Goal: Use online tool/utility: Utilize a website feature to perform a specific function

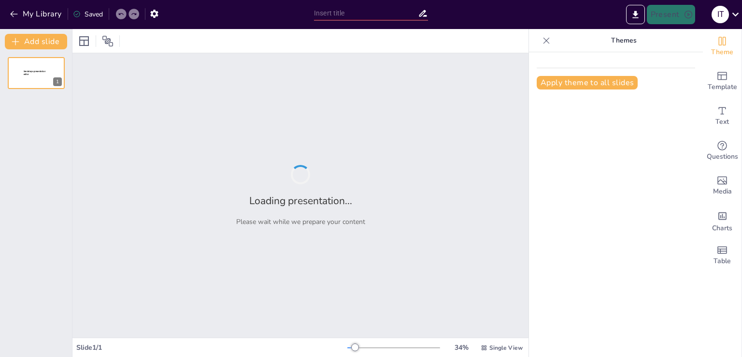
type input "Емоції та їх вплив на поведінку: Структура уроку"
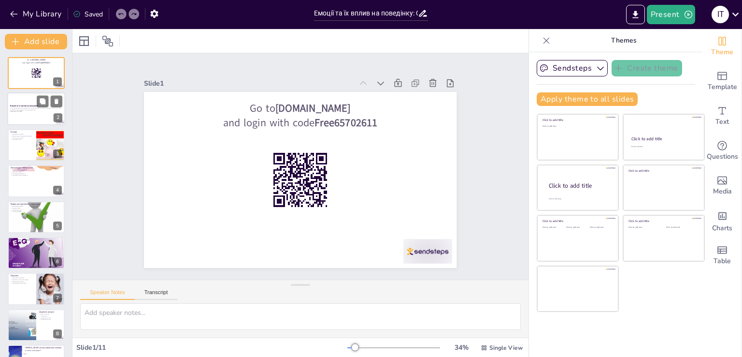
click at [35, 111] on p "Generated with [URL]" at bounding box center [36, 112] width 52 height 2
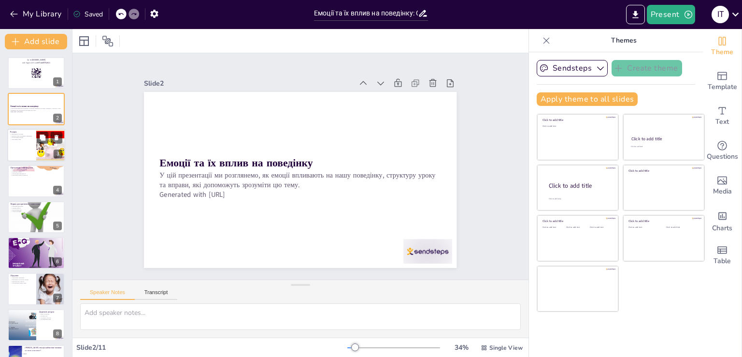
click at [37, 147] on div at bounding box center [51, 145] width 44 height 33
checkbox input "true"
type textarea "Loremips dolorsita conse adipiscingel se doei tempo, incididunt utla etdol m al…"
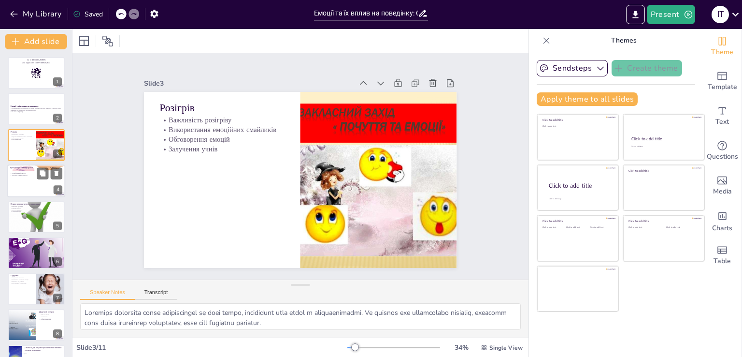
click at [21, 181] on div at bounding box center [36, 180] width 58 height 33
checkbox input "true"
type textarea "Loremipsu dolors ametco ad elitseddo e temporin utl etdoloremagna aliquaen. Ad …"
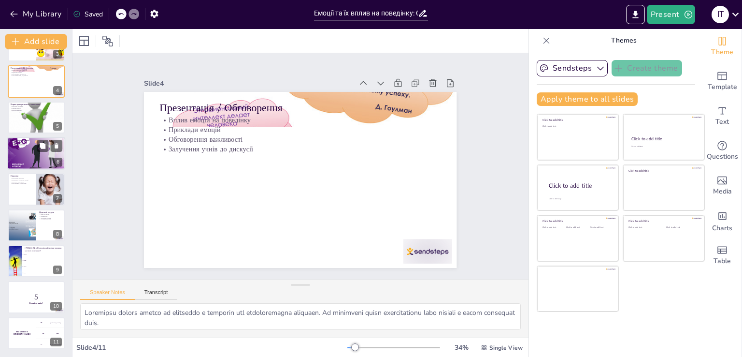
click at [28, 155] on div at bounding box center [36, 153] width 58 height 38
checkbox input "true"
type textarea "Вправа допомагає учням усвідомити свої емоції та їх вплив на поведінку. Це важл…"
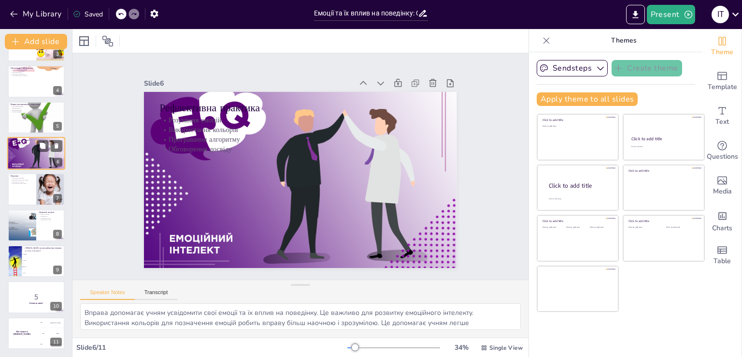
scroll to position [50, 0]
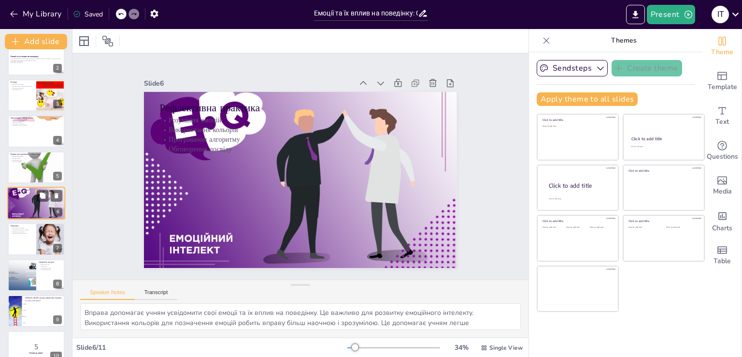
checkbox input "true"
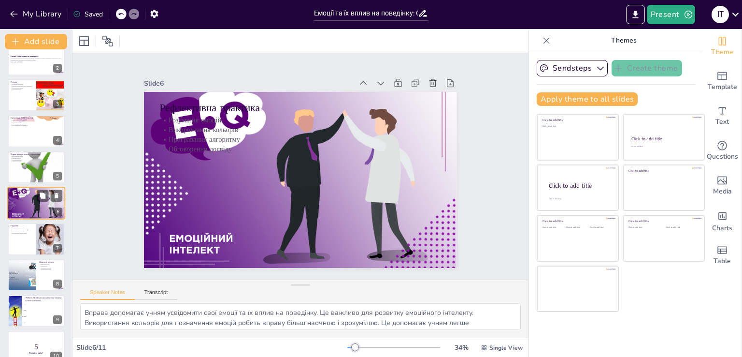
checkbox input "true"
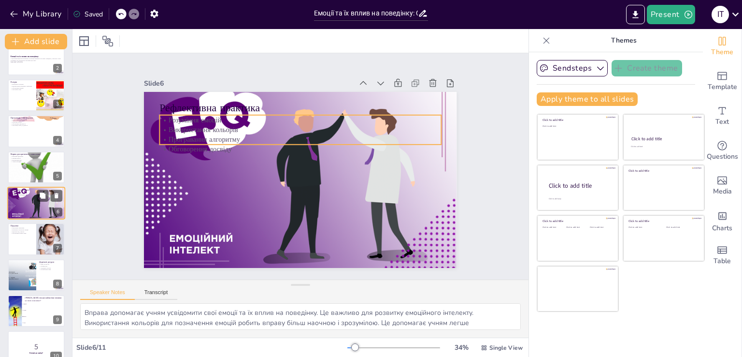
checkbox input "true"
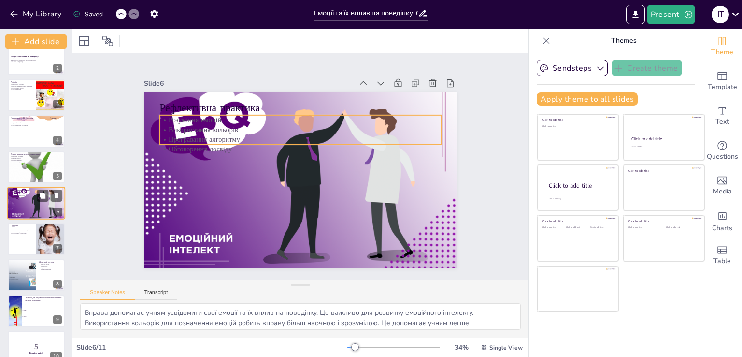
checkbox input "true"
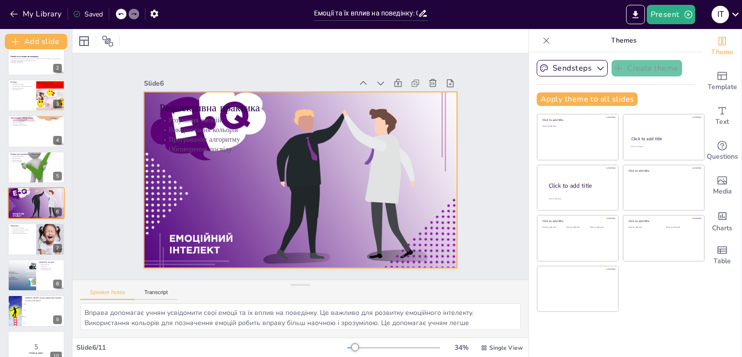
checkbox input "true"
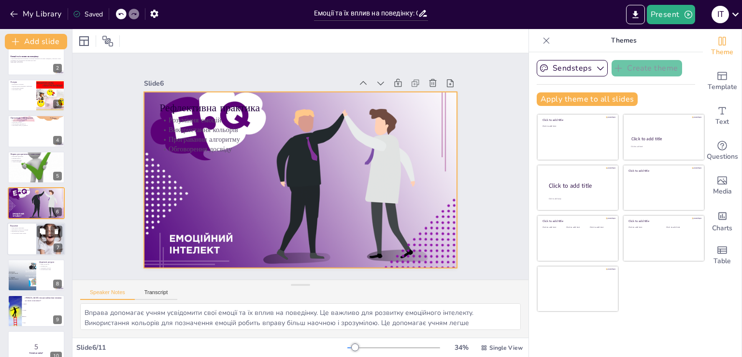
checkbox input "true"
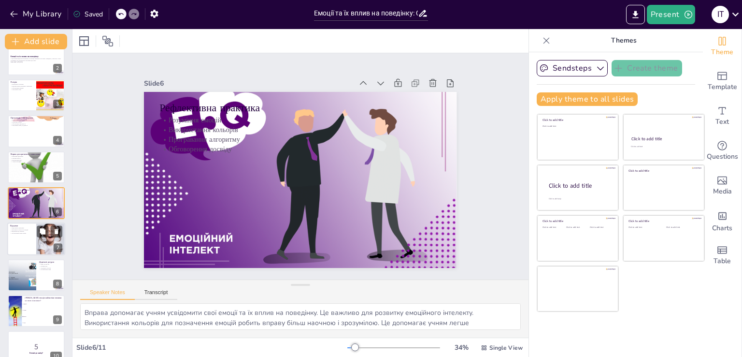
checkbox input "true"
click at [26, 242] on div at bounding box center [36, 239] width 58 height 33
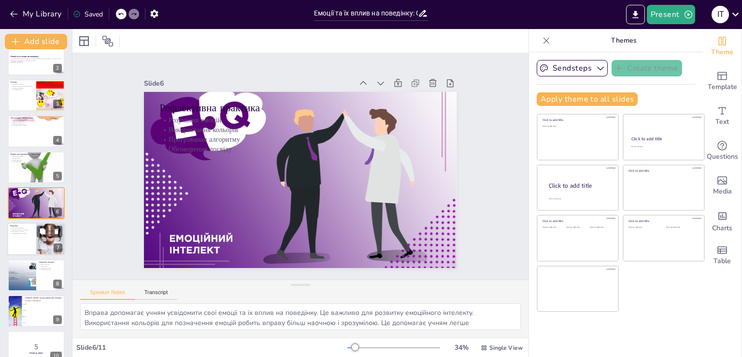
checkbox input "true"
type textarea "Loremipsum dolorsita consectetur adipi elitseddoe, te inci utlabor, e doloremag…"
checkbox input "true"
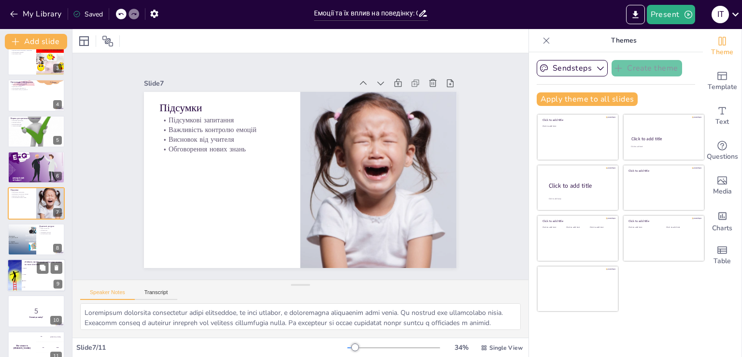
checkbox input "true"
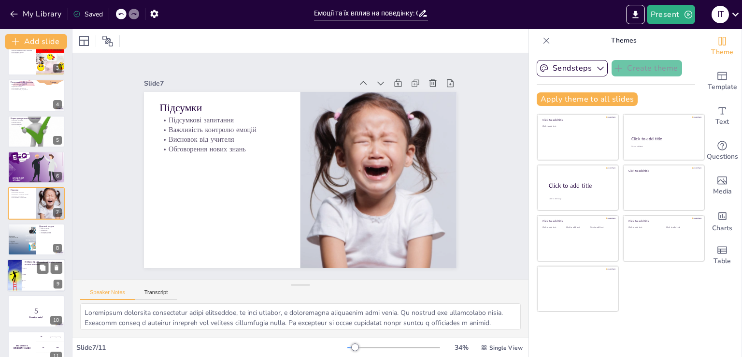
checkbox input "true"
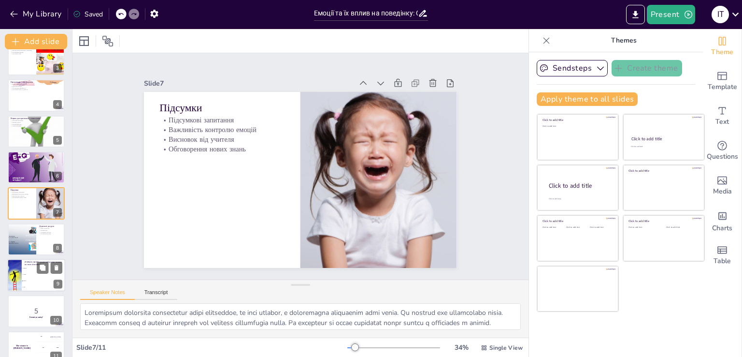
checkbox input "true"
click at [29, 276] on li "Страх" at bounding box center [44, 274] width 44 height 6
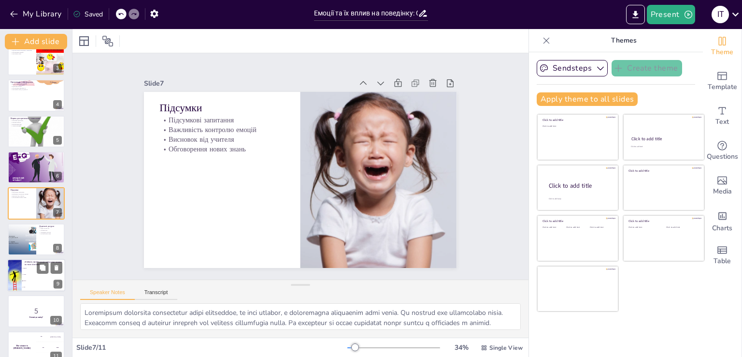
checkbox input "true"
type textarea "Правильна відповідь - Злість. Це питання пов'язане з обговоренням емоцій, які м…"
checkbox input "true"
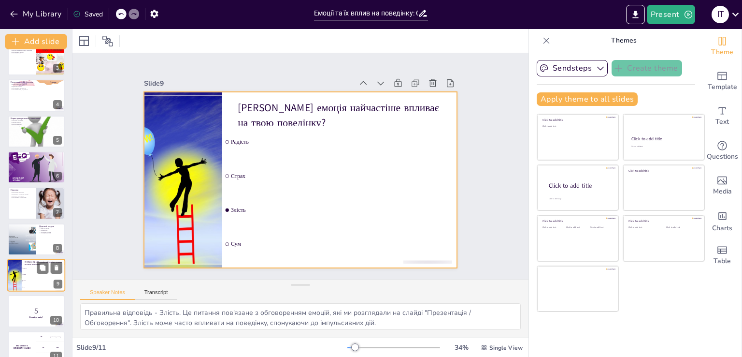
scroll to position [100, 0]
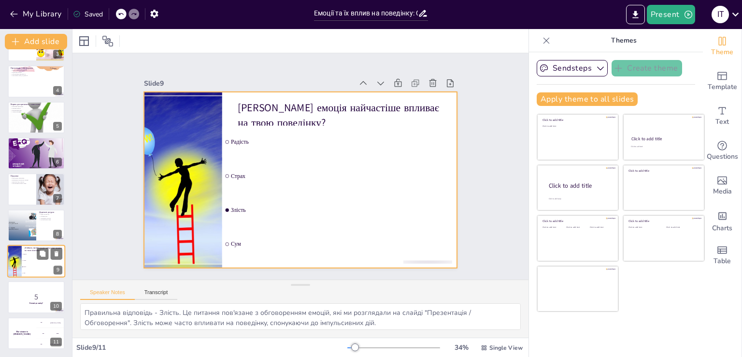
checkbox input "true"
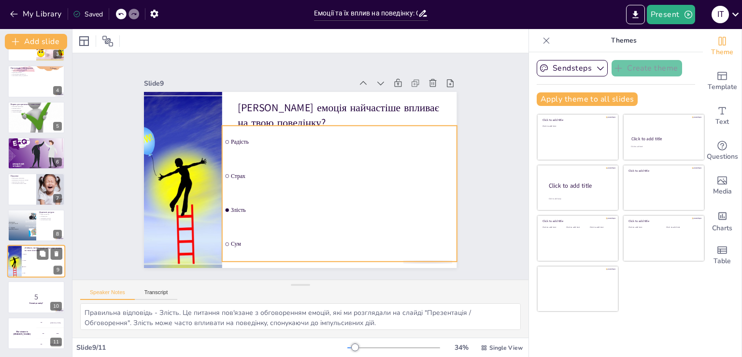
checkbox input "true"
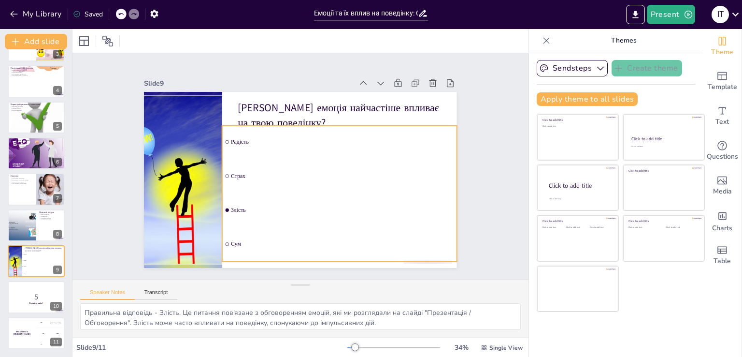
checkbox input "true"
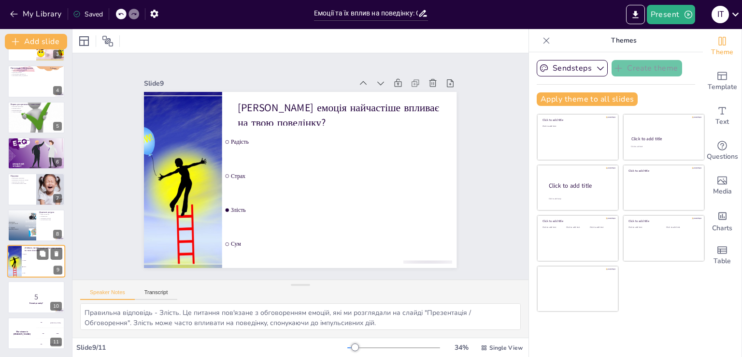
checkbox input "true"
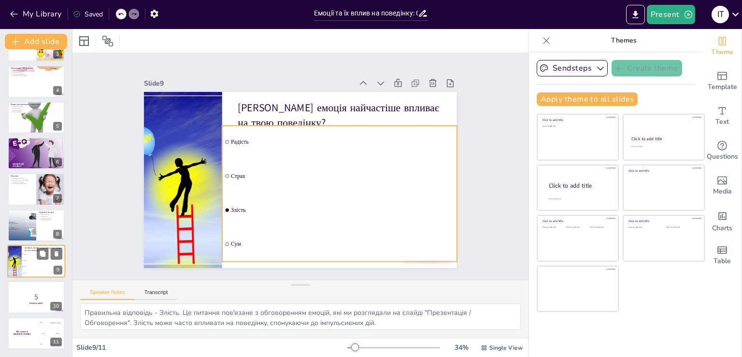
scroll to position [1, 0]
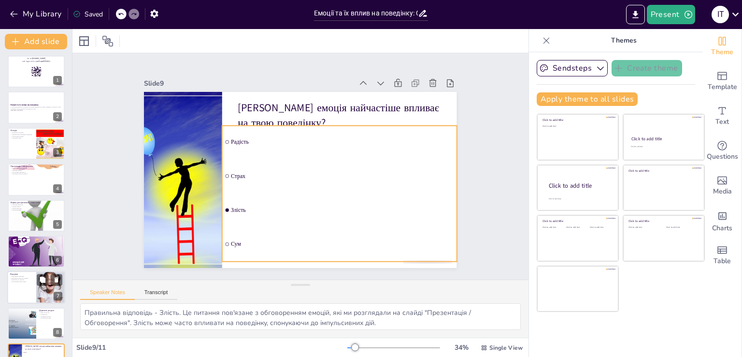
checkbox input "true"
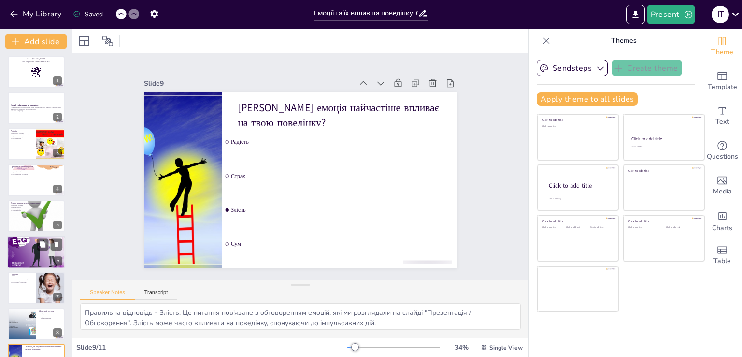
checkbox input "true"
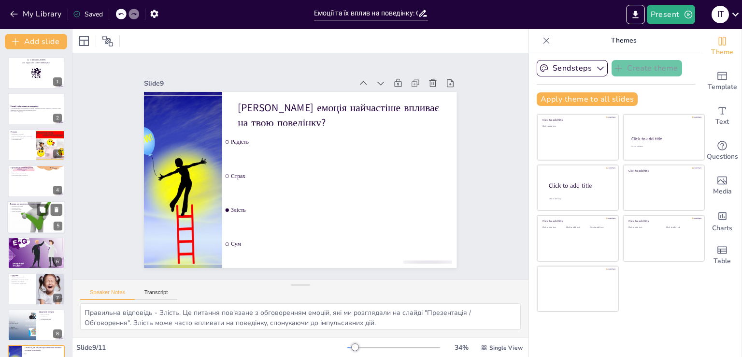
checkbox input "true"
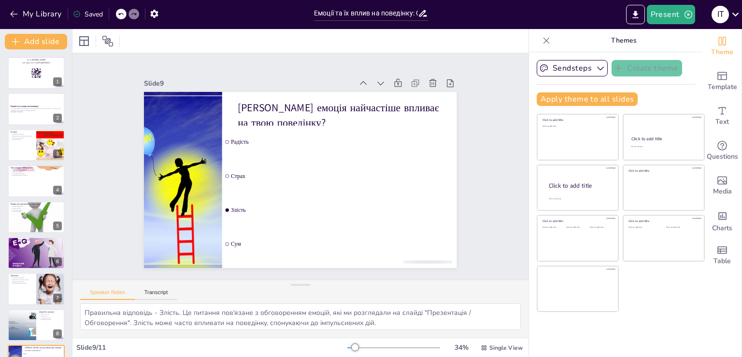
checkbox input "true"
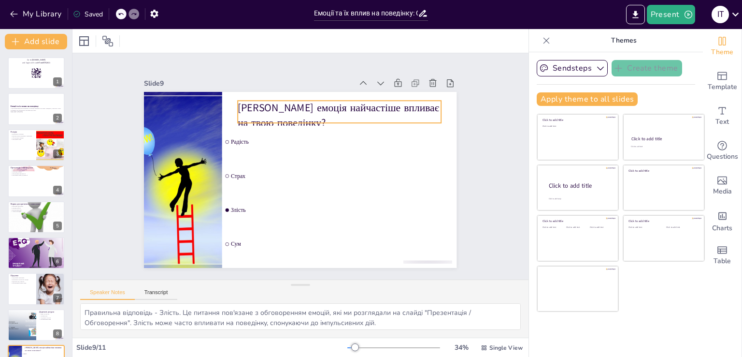
checkbox input "true"
